Goal: Book appointment/travel/reservation

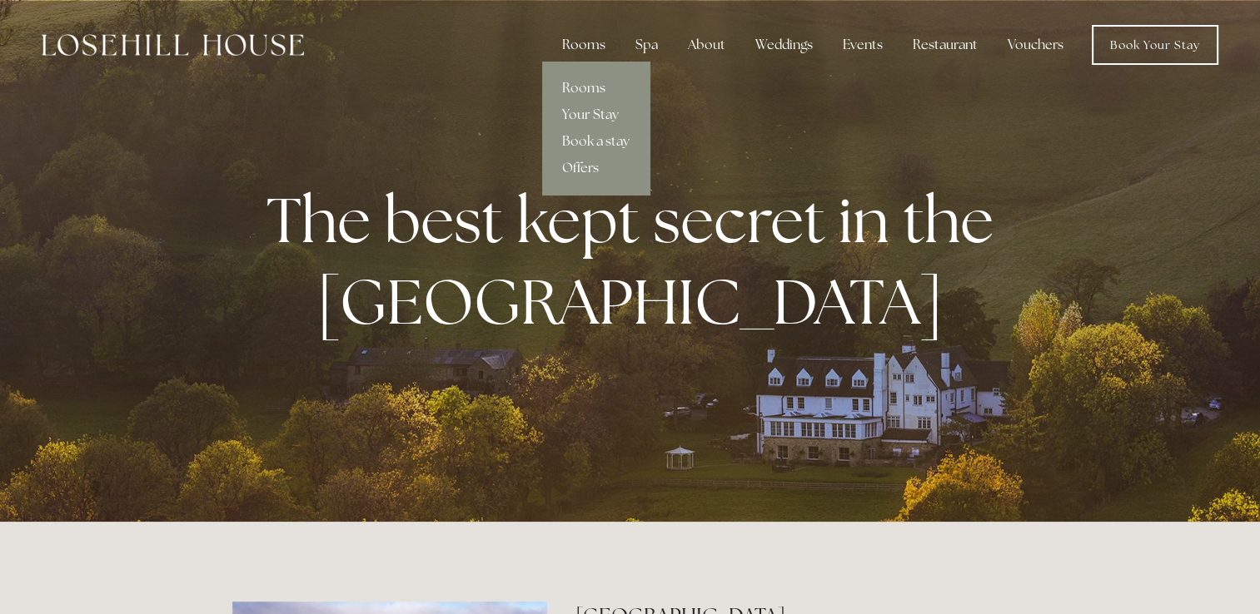
click at [588, 167] on link "Offers" at bounding box center [595, 168] width 107 height 27
click at [588, 166] on link "Offers" at bounding box center [595, 168] width 107 height 27
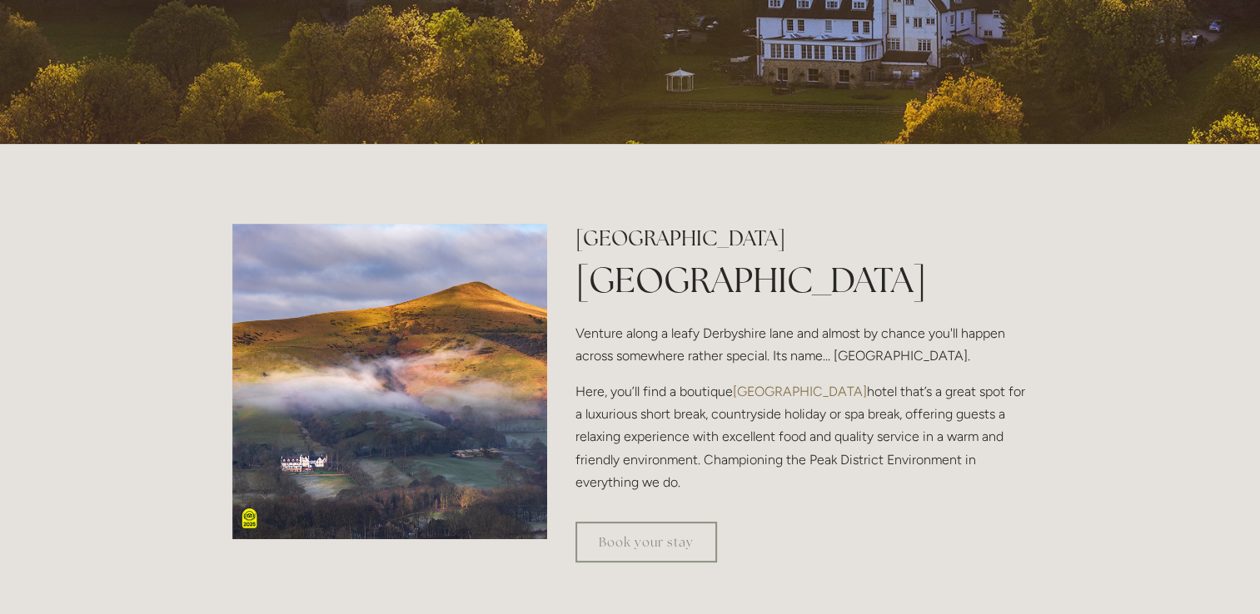
scroll to position [507, 0]
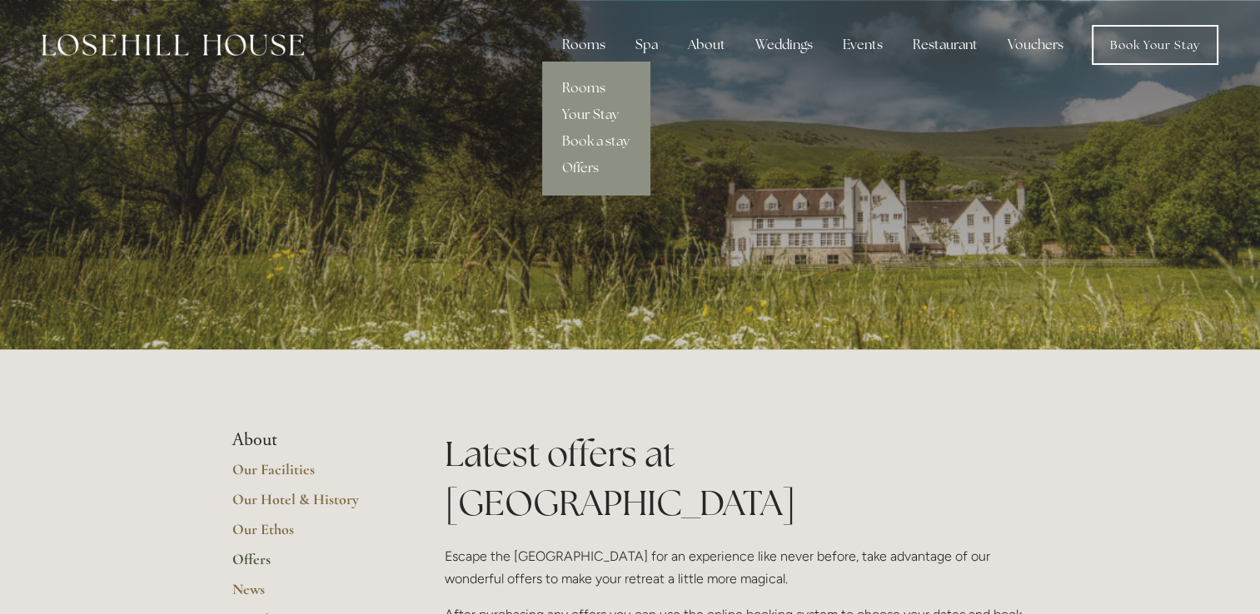
click at [594, 90] on link "Rooms" at bounding box center [595, 88] width 107 height 27
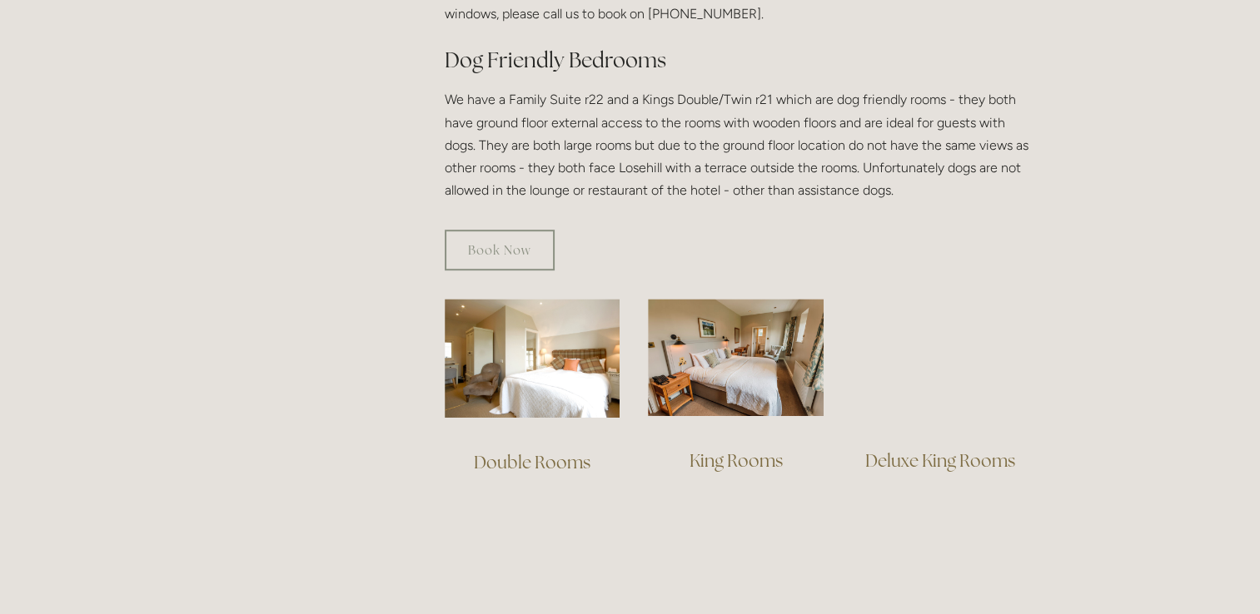
scroll to position [845, 0]
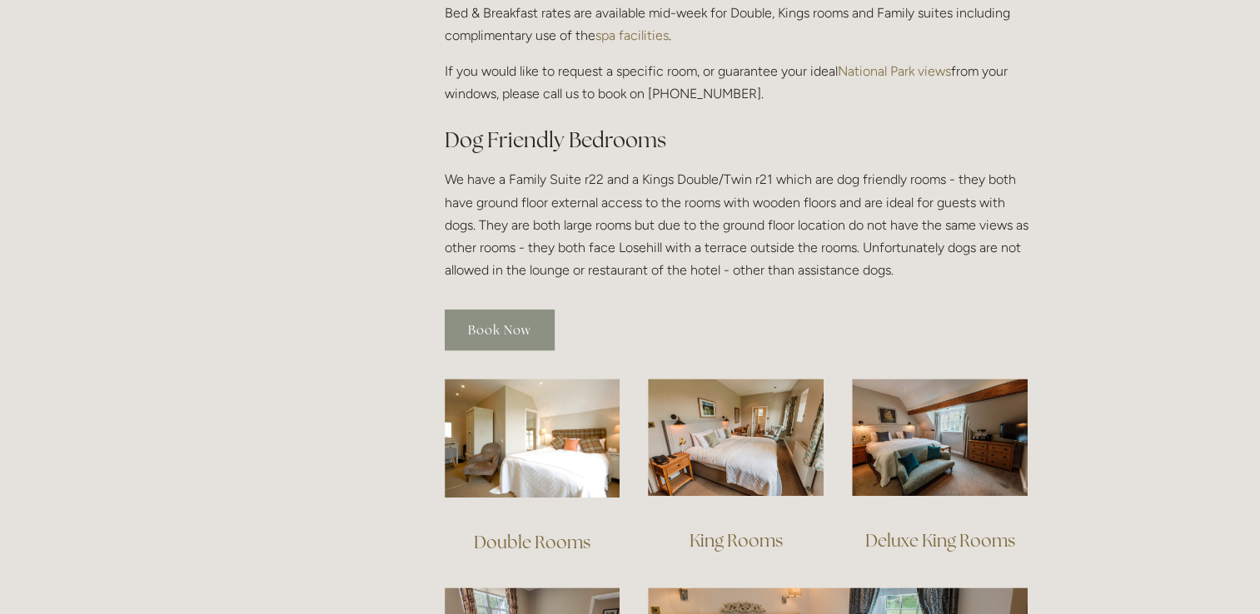
click at [524, 310] on link "Book Now" at bounding box center [500, 330] width 110 height 41
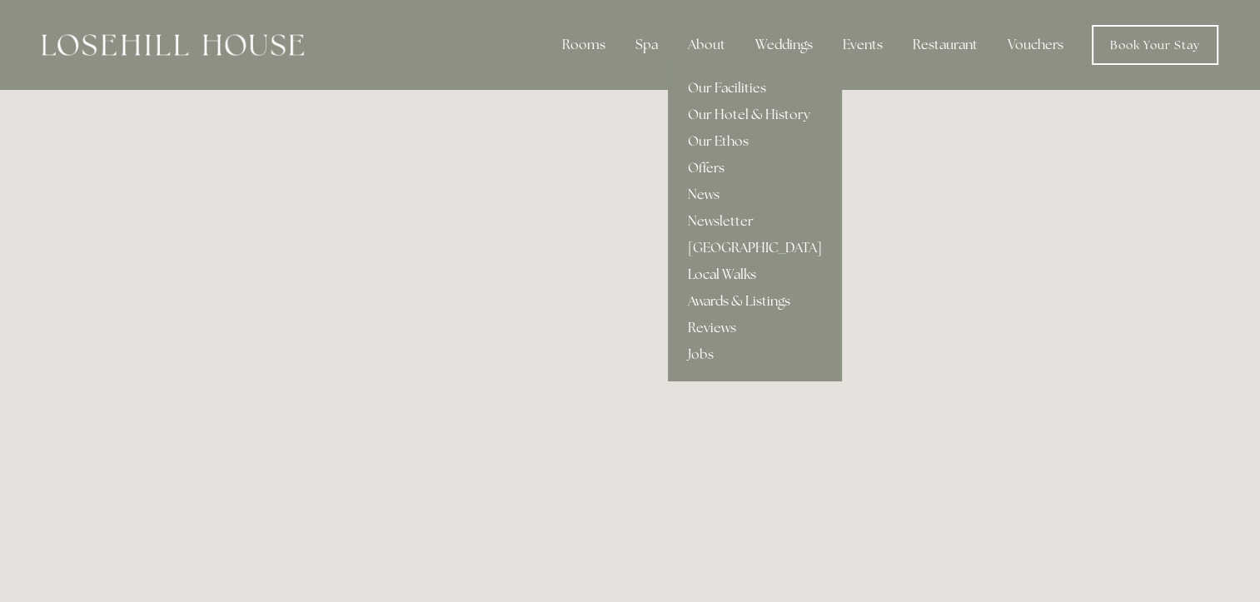
click at [738, 276] on link "Local Walks" at bounding box center [755, 274] width 174 height 27
